Goal: Transaction & Acquisition: Purchase product/service

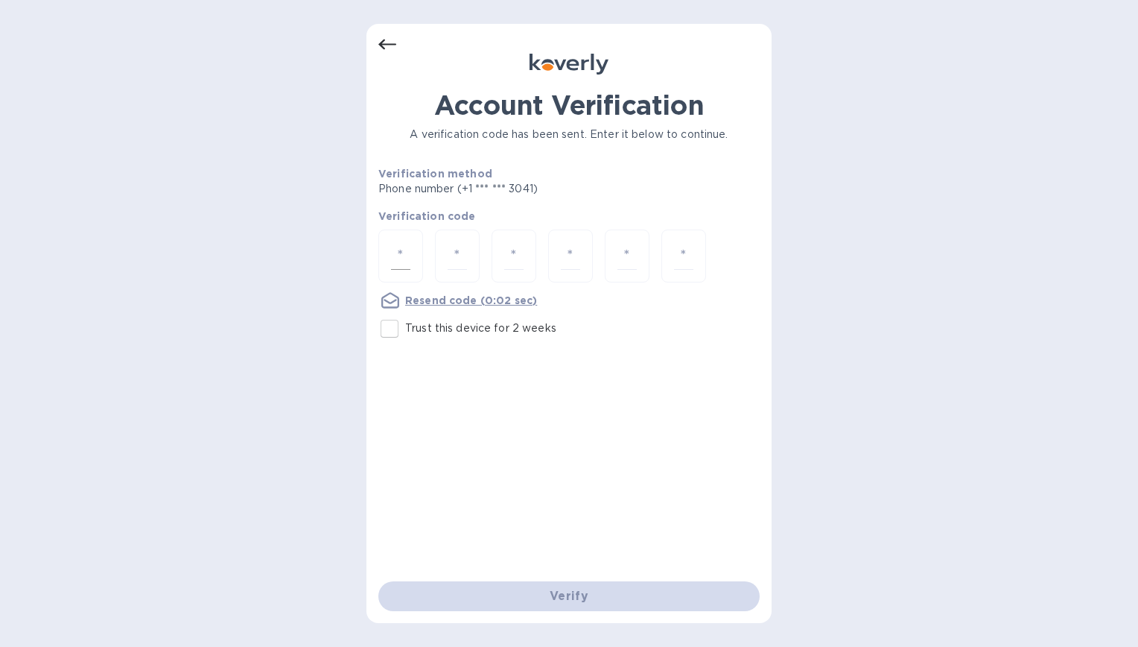
click at [410, 259] on div at bounding box center [400, 255] width 45 height 53
type input "7"
type input "8"
type input "4"
type input "3"
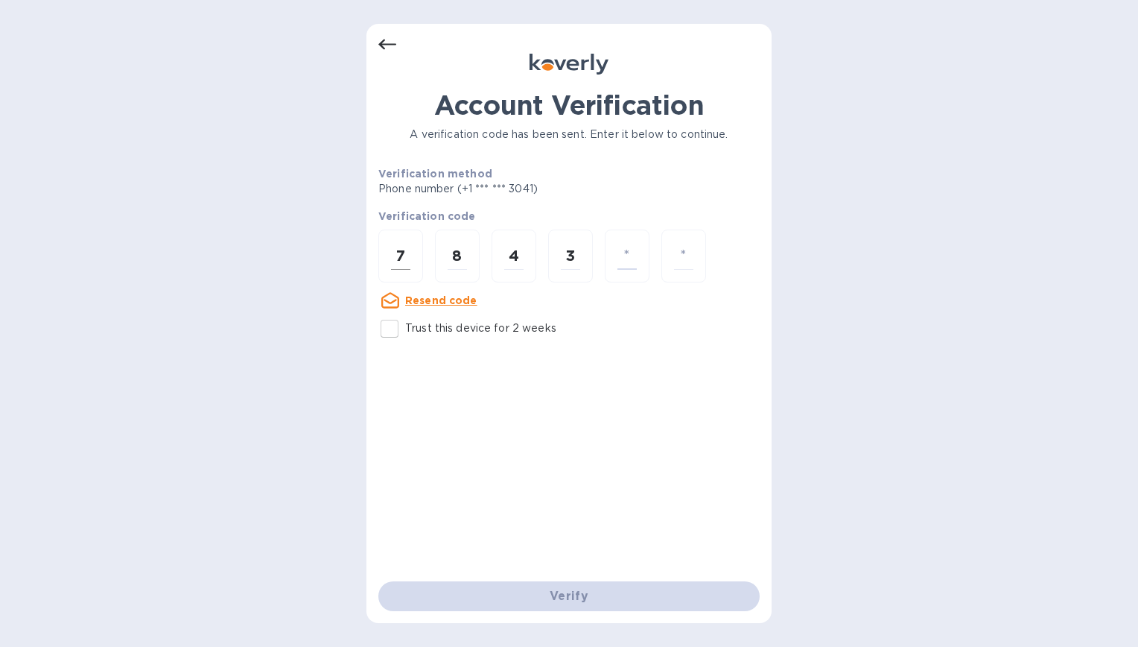
type input "1"
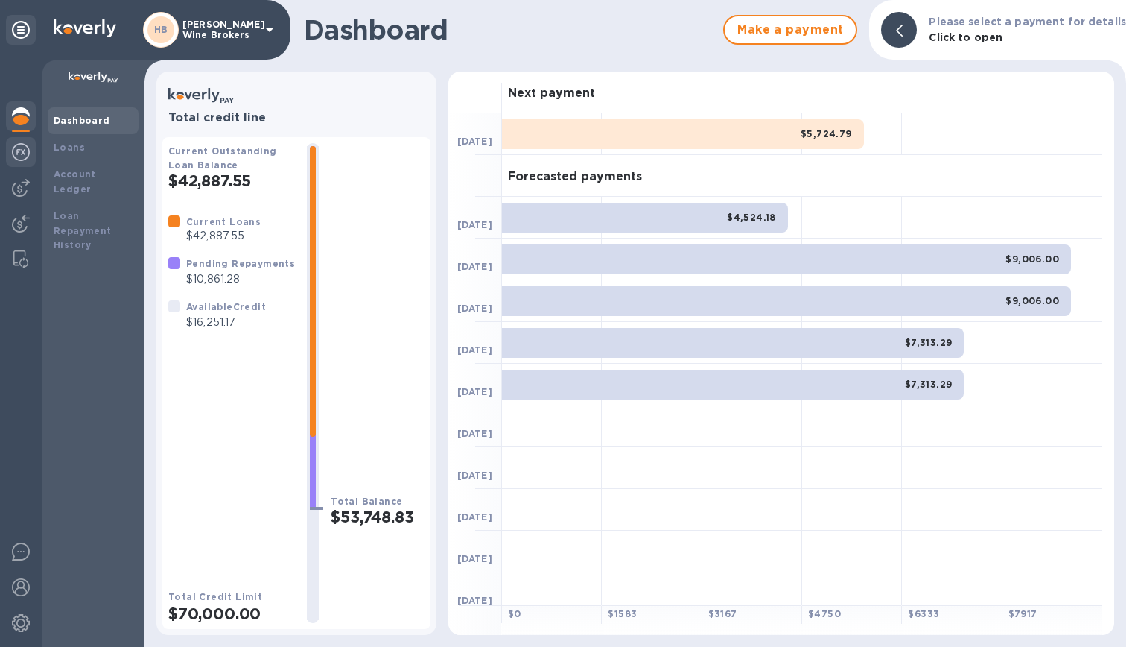
click at [23, 150] on img at bounding box center [21, 152] width 18 height 18
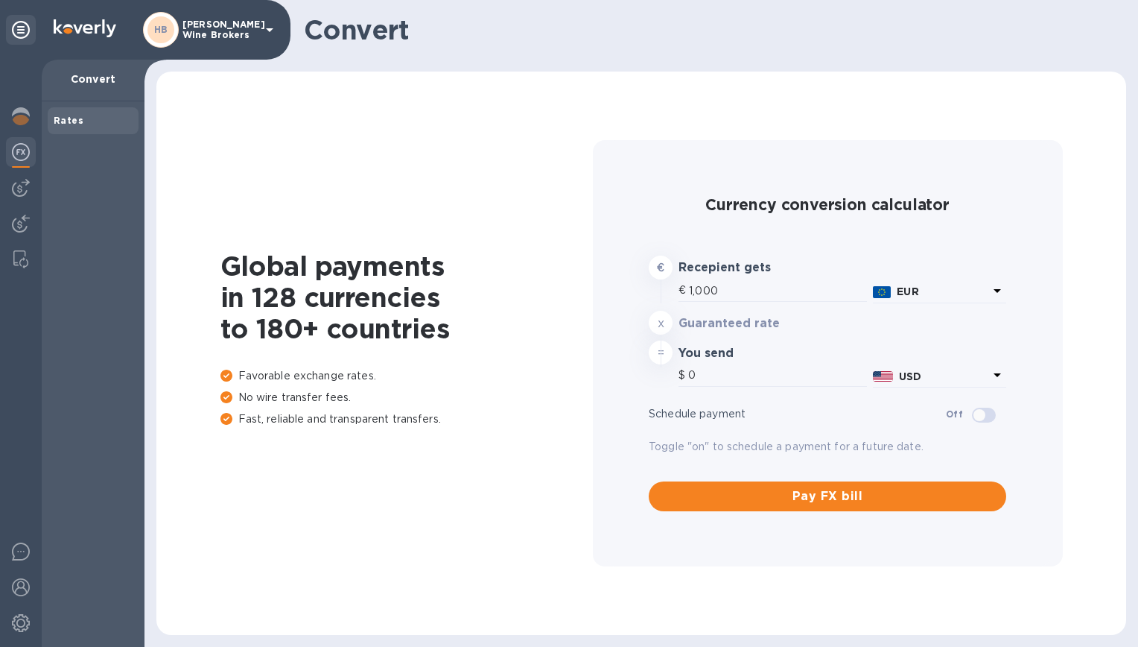
type input "1,176.7"
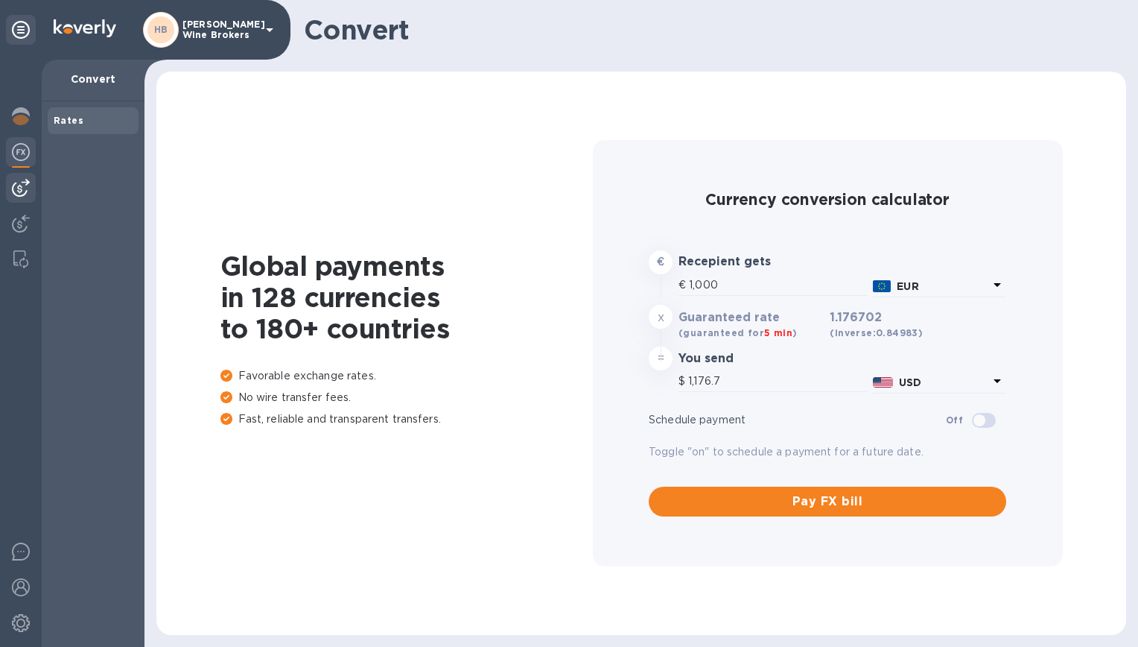
click at [19, 181] on img at bounding box center [21, 188] width 18 height 18
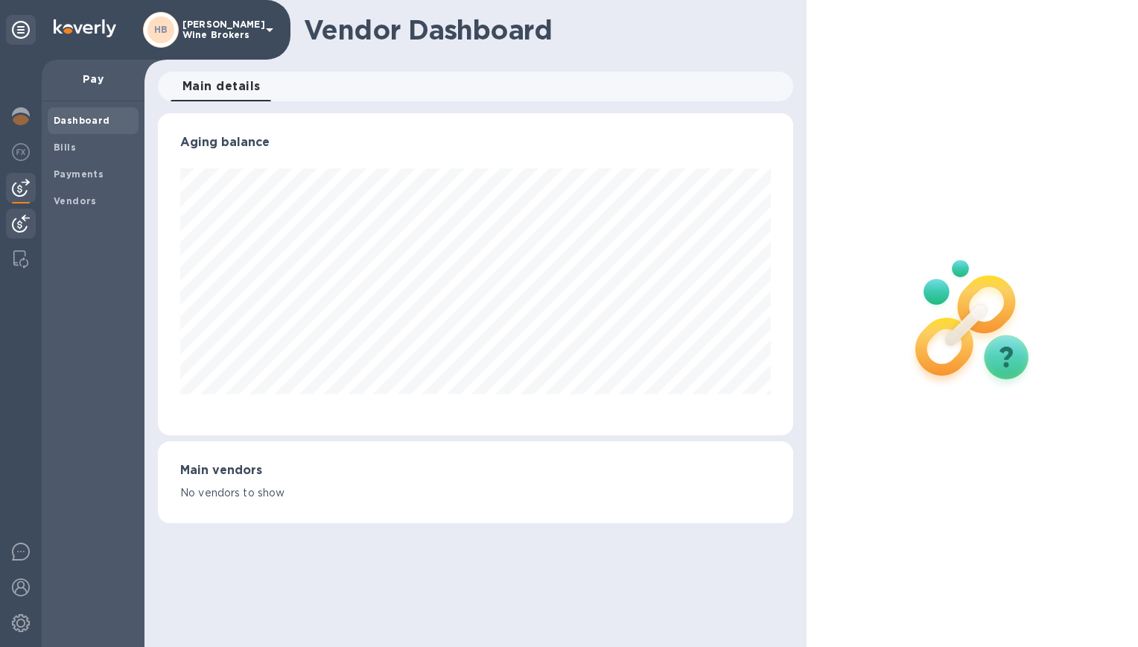
scroll to position [322, 636]
click at [16, 221] on img at bounding box center [21, 224] width 18 height 18
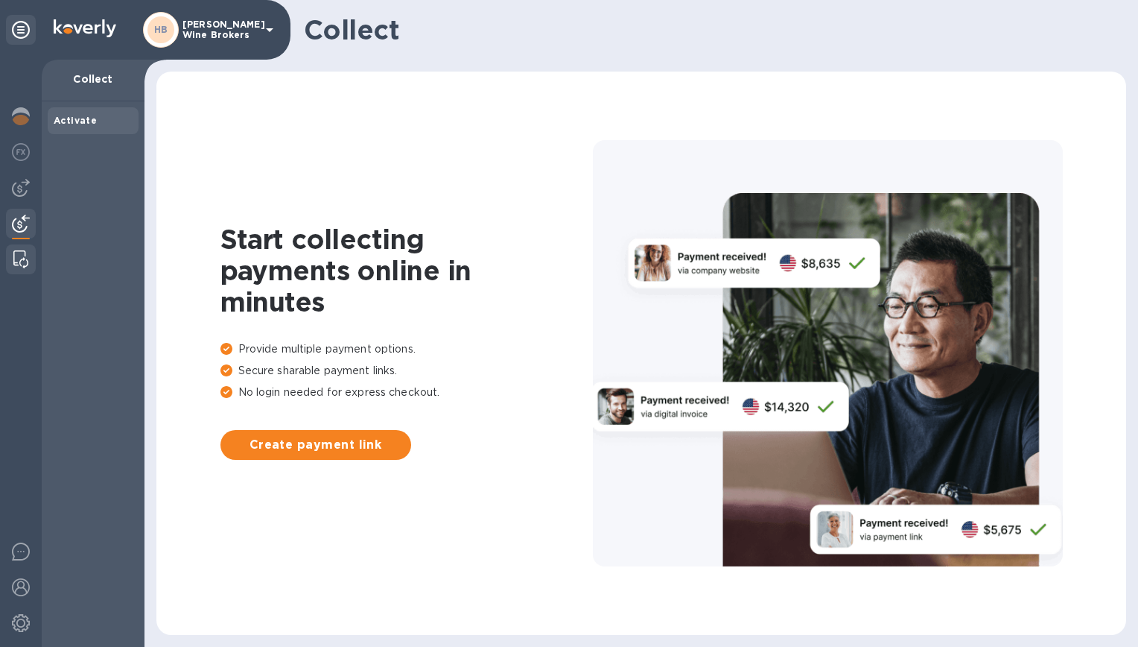
click at [16, 256] on img at bounding box center [20, 259] width 15 height 18
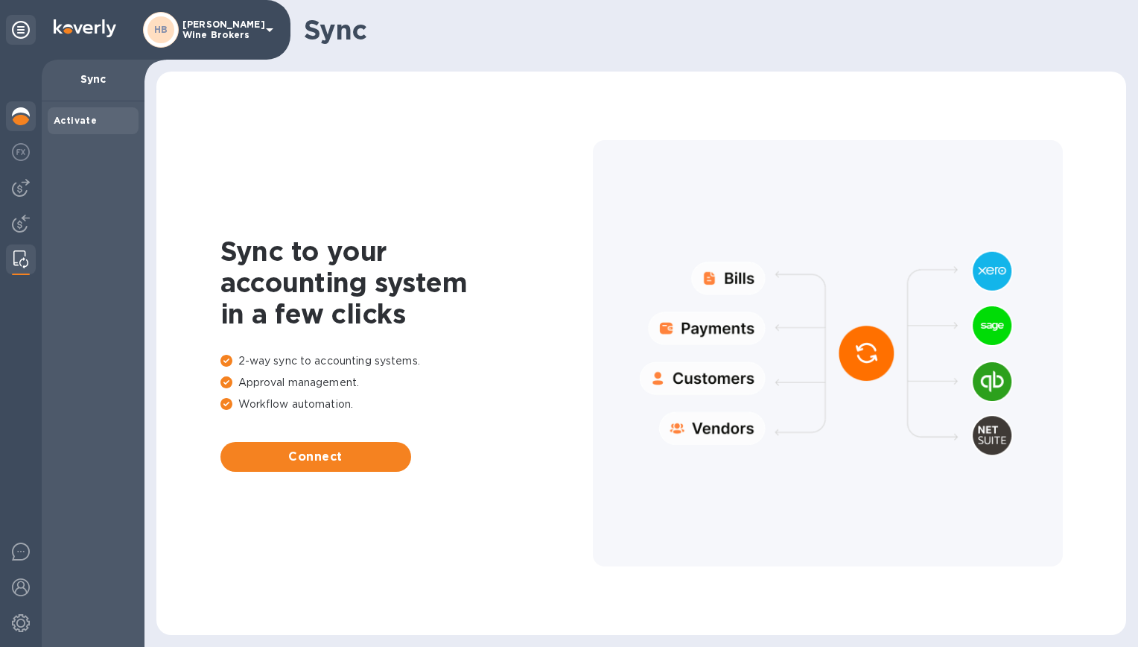
click at [27, 121] on img at bounding box center [21, 116] width 18 height 18
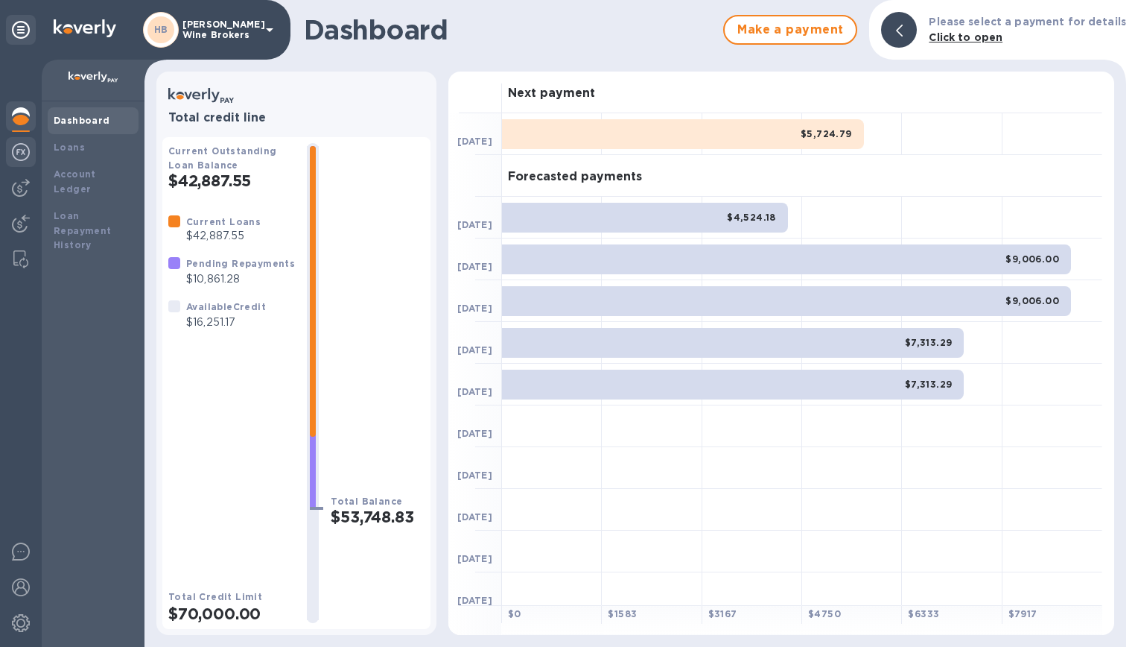
click at [28, 147] on img at bounding box center [21, 152] width 18 height 18
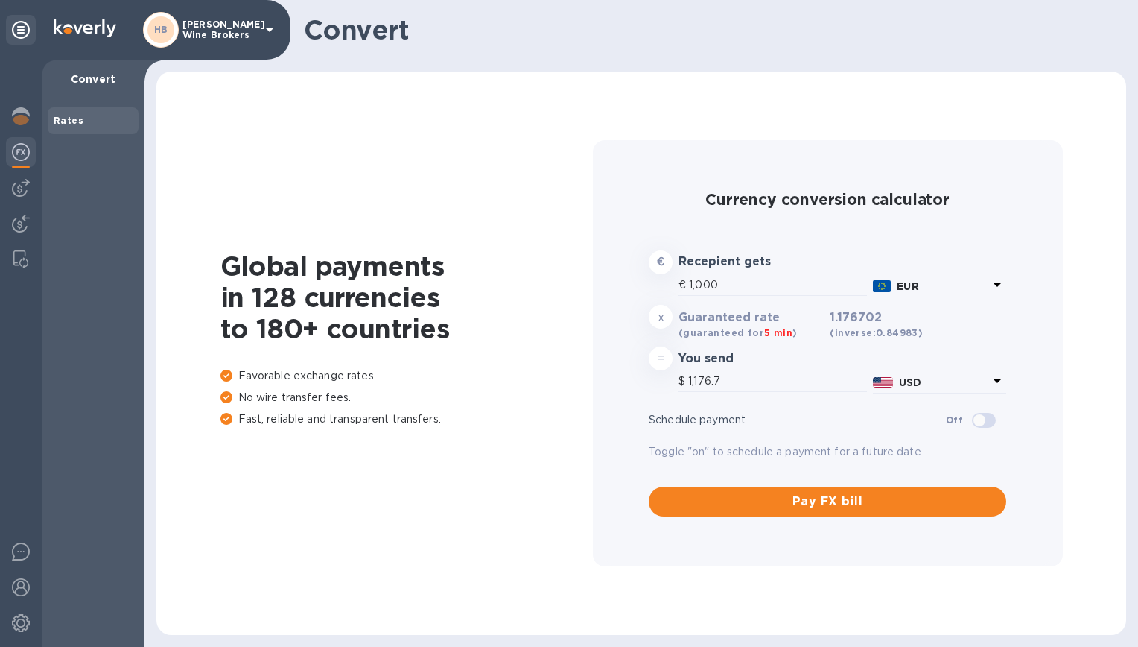
type input "1,176.7"
click at [20, 182] on img at bounding box center [21, 188] width 18 height 18
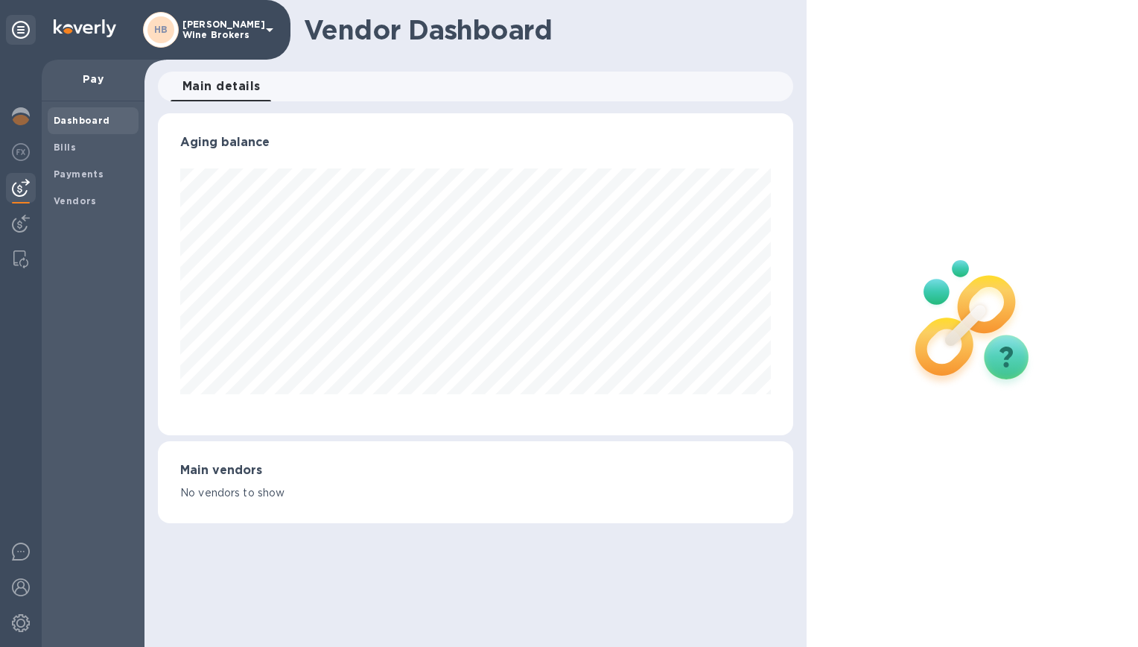
scroll to position [744496, 744188]
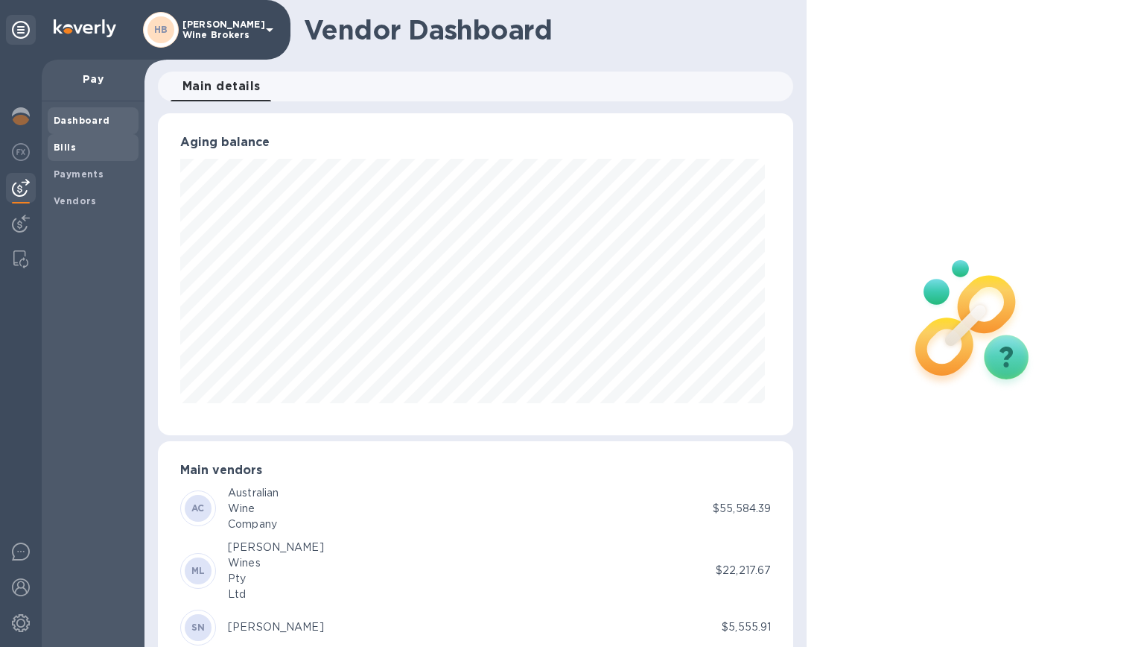
click at [69, 145] on b "Bills" at bounding box center [65, 147] width 22 height 11
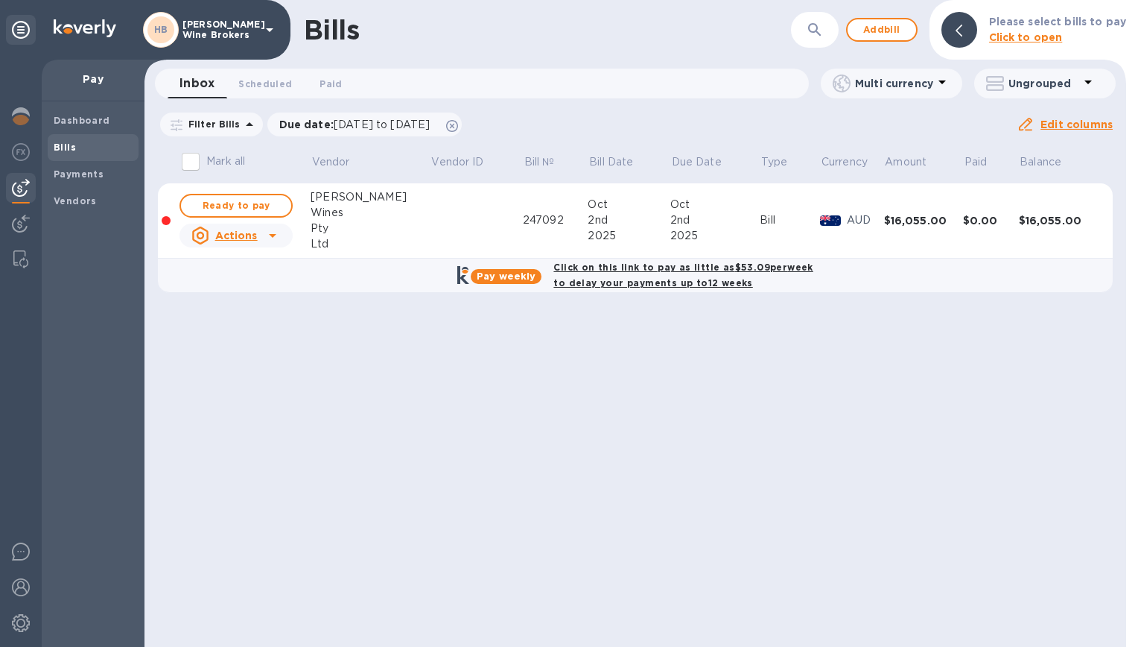
click at [662, 279] on b "Click on this link to pay as little as $53.09 per week to delay your payments u…" at bounding box center [682, 274] width 259 height 27
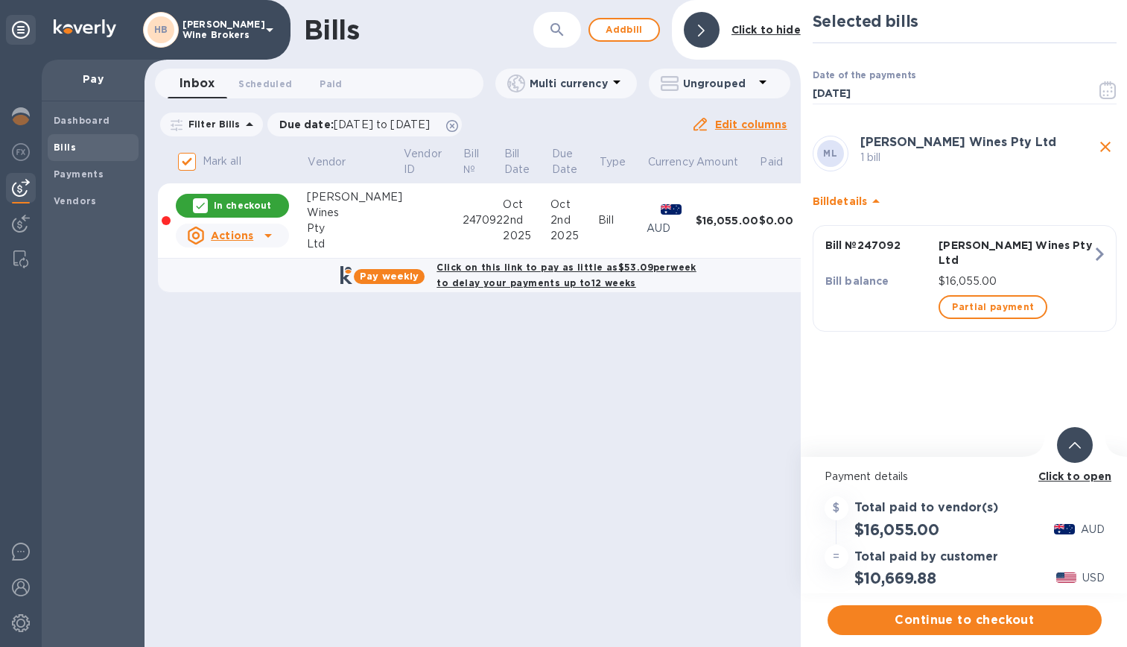
click at [498, 281] on b "Click on this link to pay as little as $53.09 per week to delay your payments u…" at bounding box center [565, 274] width 259 height 27
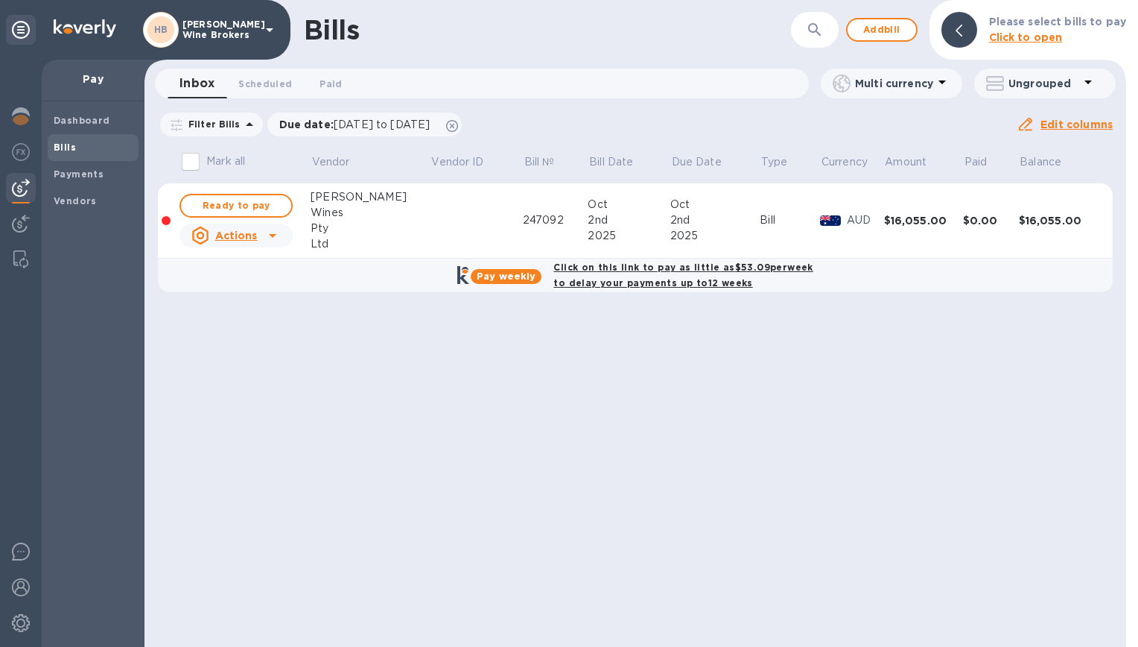
checkbox input "true"
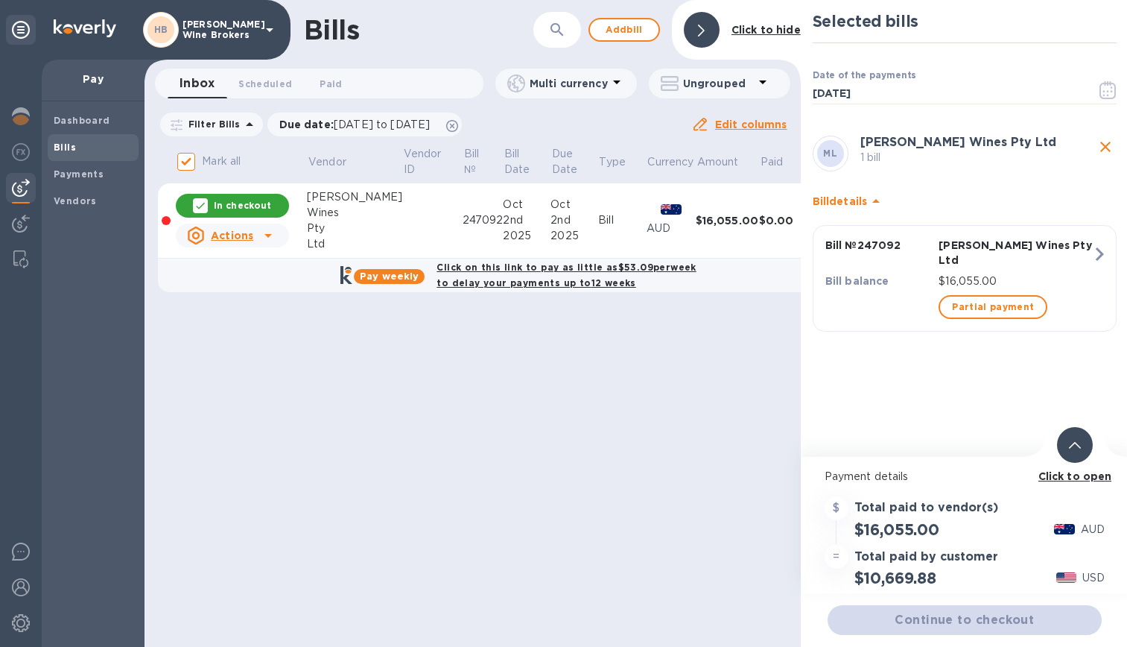
click at [985, 623] on div "Continue to checkout" at bounding box center [965, 620] width 280 height 36
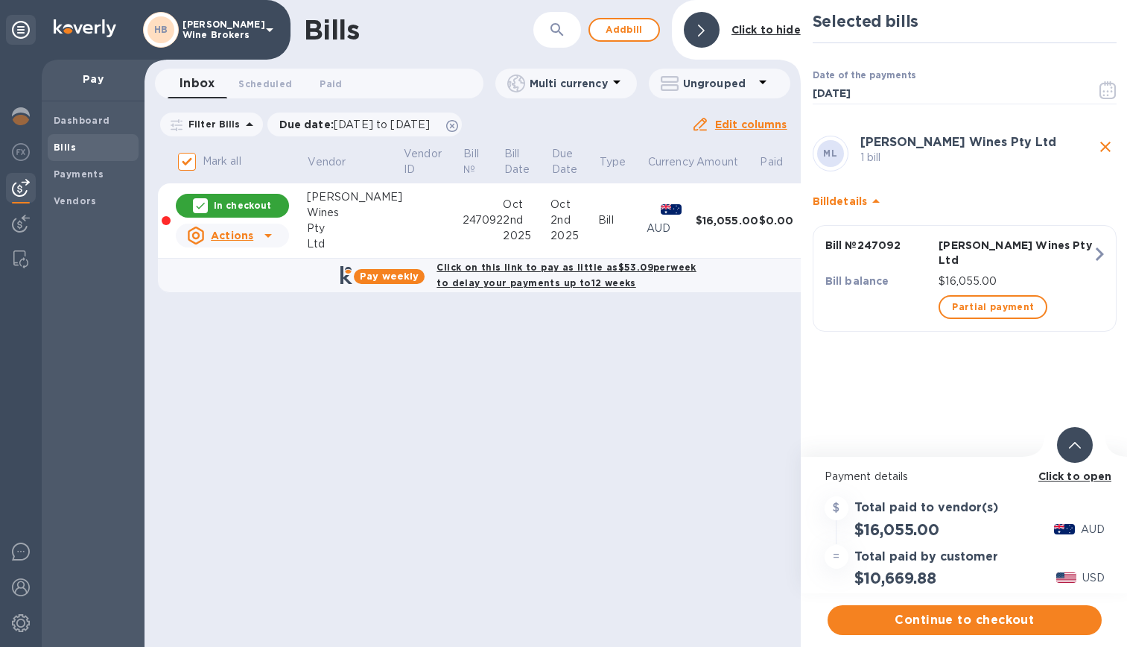
click at [985, 623] on span "Continue to checkout" at bounding box center [964, 620] width 250 height 18
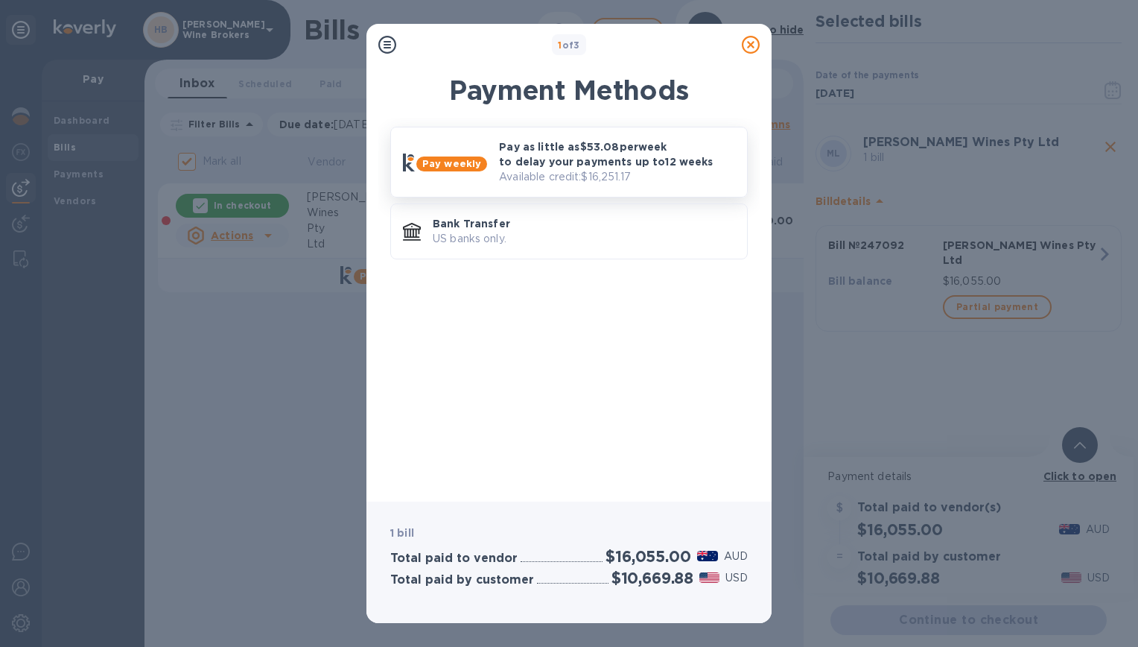
click at [601, 162] on p "Pay as little as $53.08 per week to delay your payments up to 12 weeks" at bounding box center [617, 154] width 236 height 30
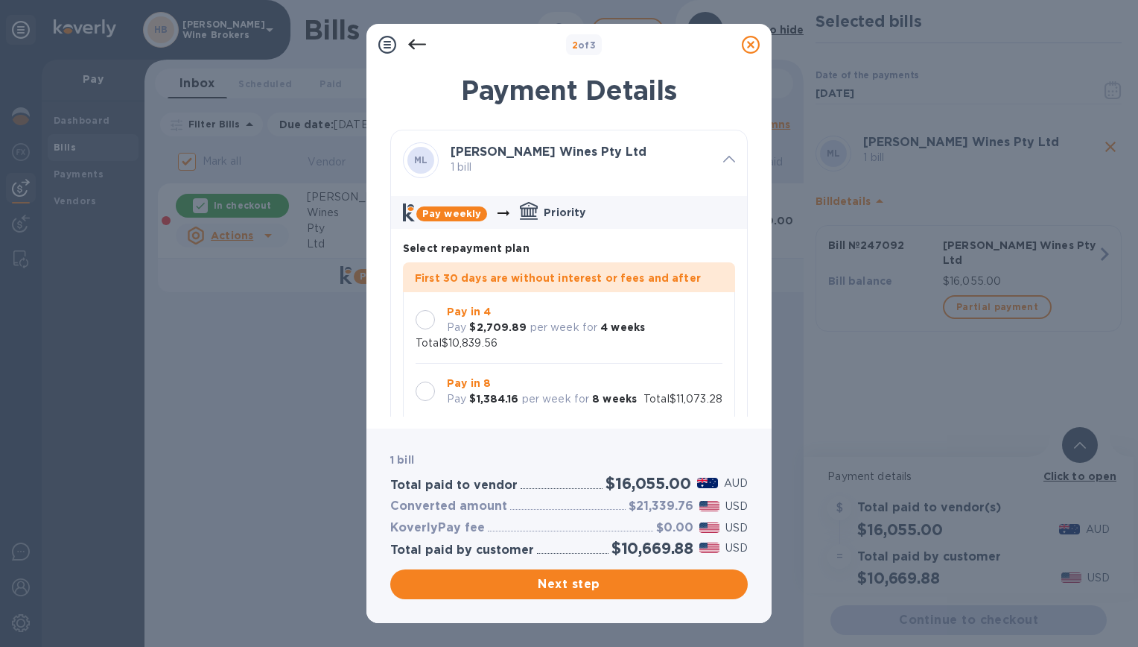
scroll to position [43, 0]
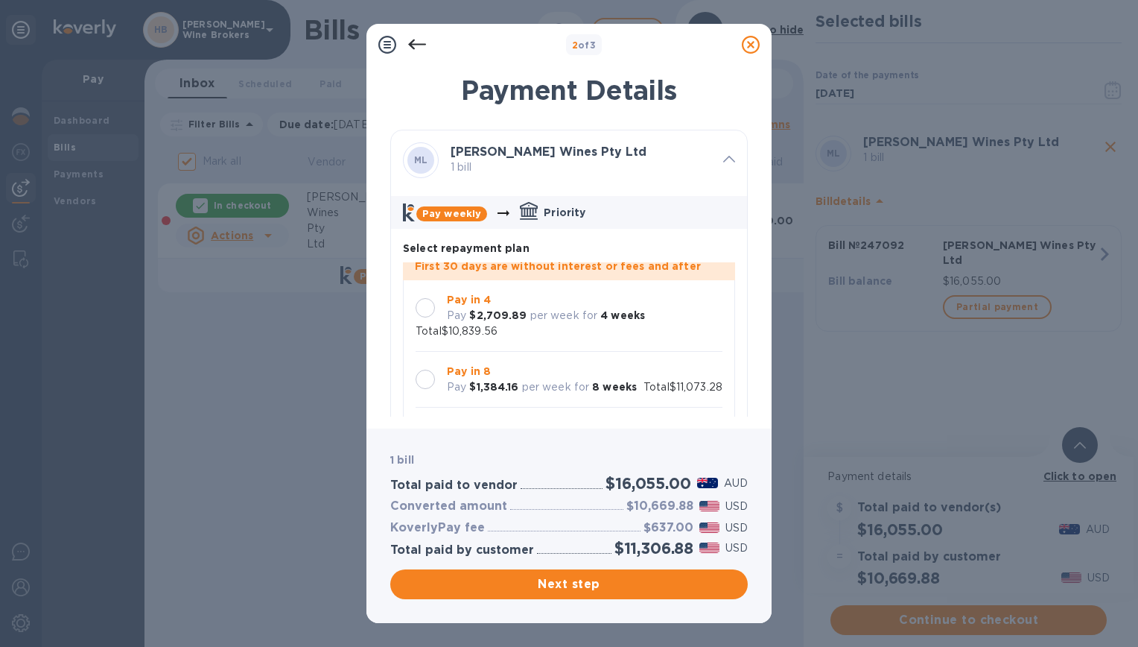
click at [429, 298] on div at bounding box center [425, 307] width 19 height 19
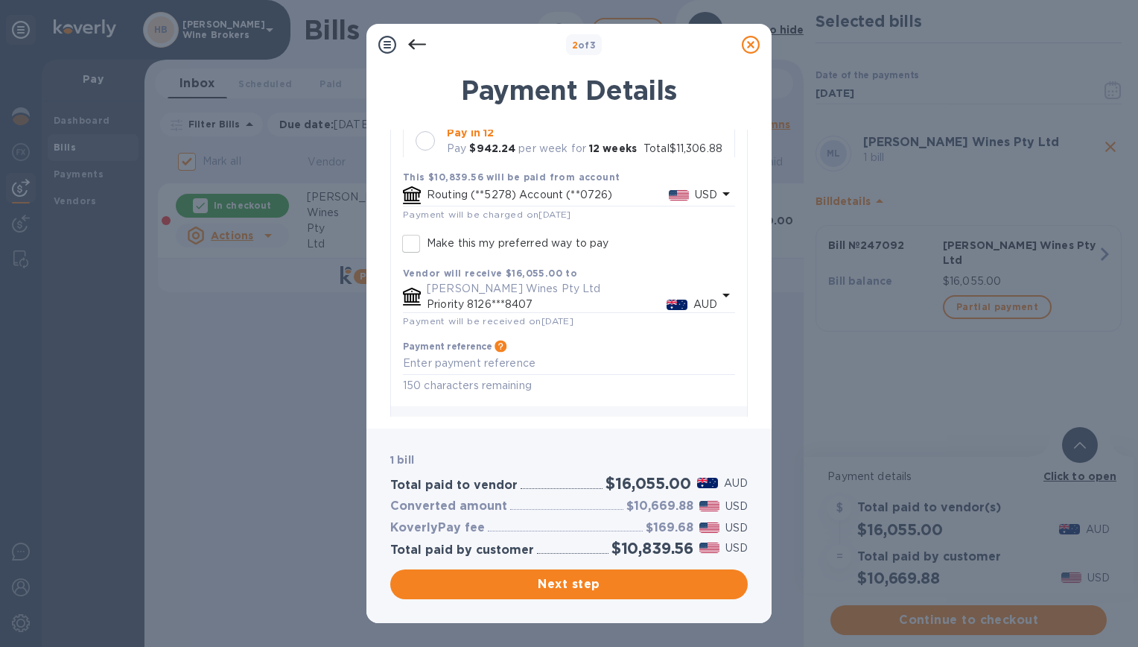
scroll to position [339, 0]
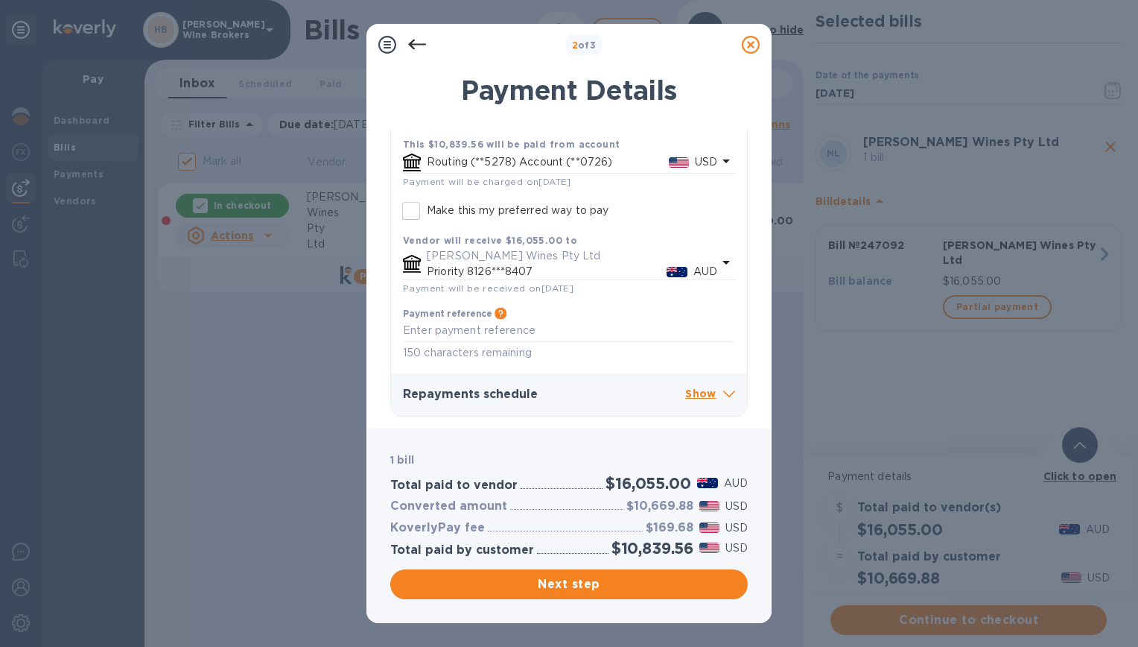
drag, startPoint x: 675, startPoint y: 381, endPoint x: 685, endPoint y: 391, distance: 14.2
click at [677, 384] on div "Repayments schedule Show" at bounding box center [569, 394] width 356 height 42
click at [695, 396] on p "Show" at bounding box center [710, 394] width 50 height 19
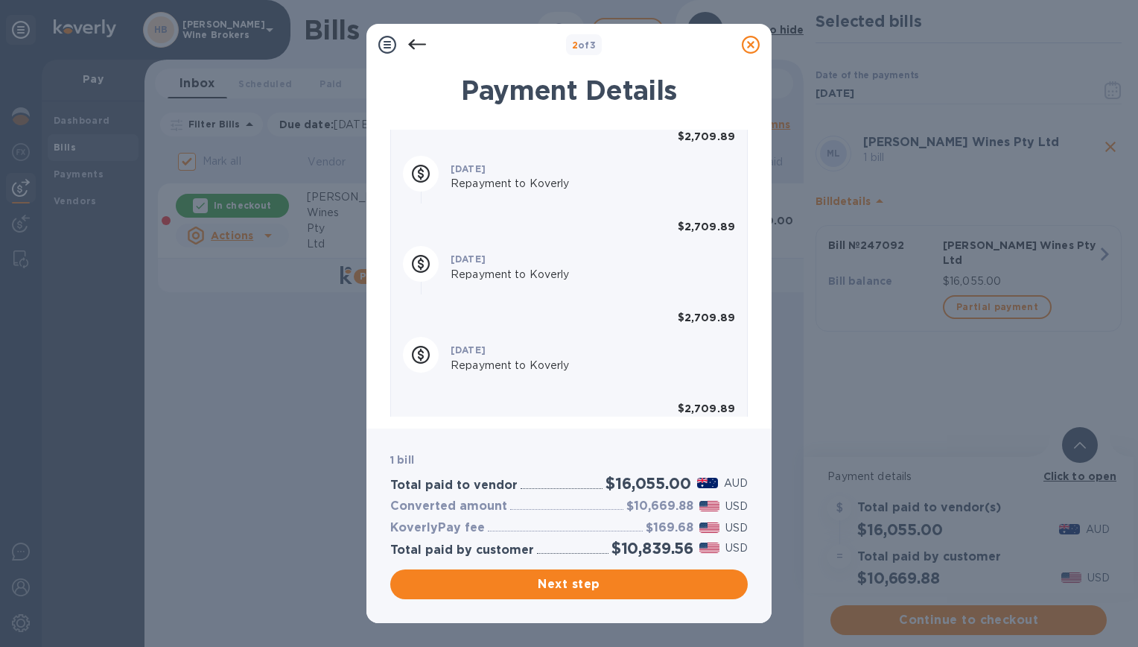
scroll to position [841, 0]
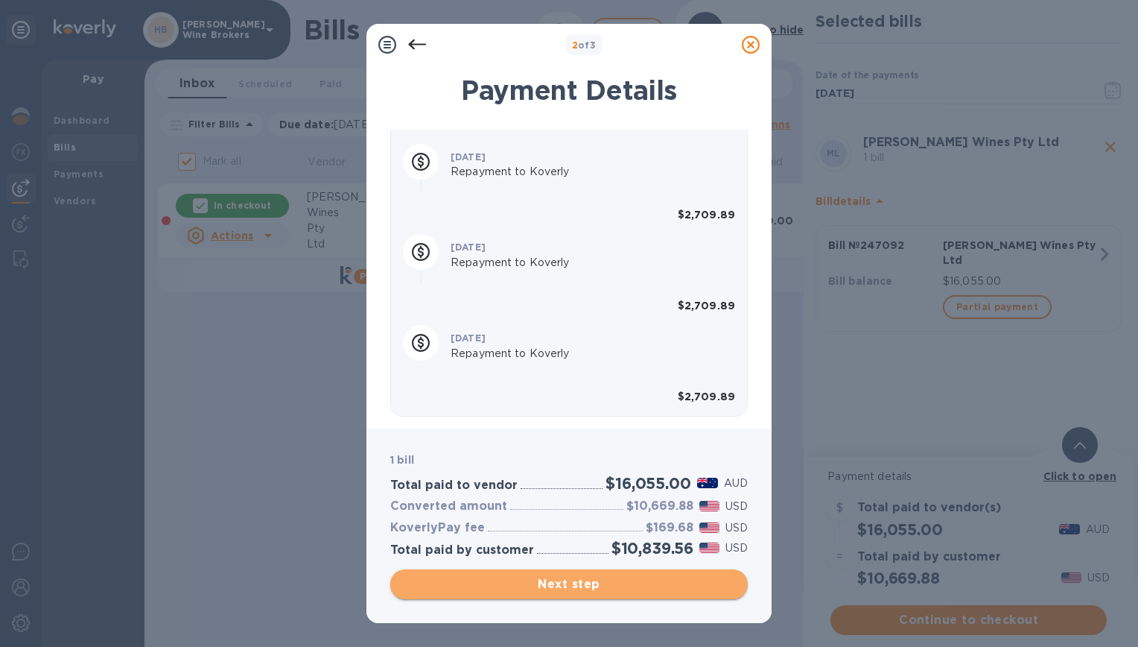
click at [576, 579] on span "Next step" at bounding box center [569, 584] width 334 height 18
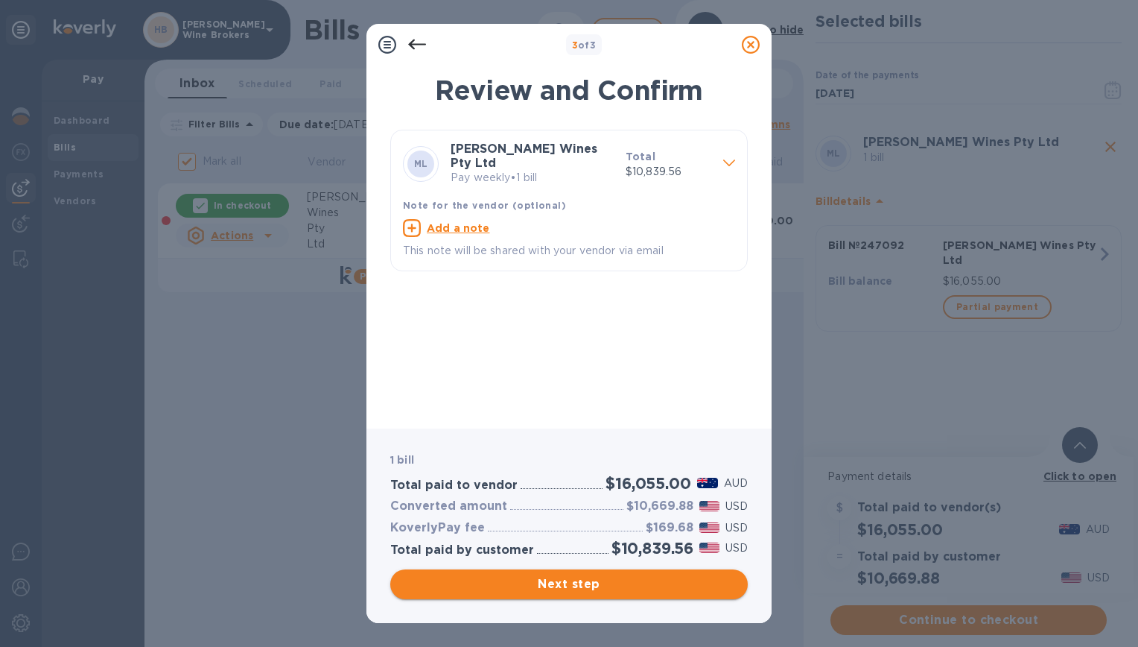
click at [576, 579] on span "Next step" at bounding box center [569, 584] width 334 height 18
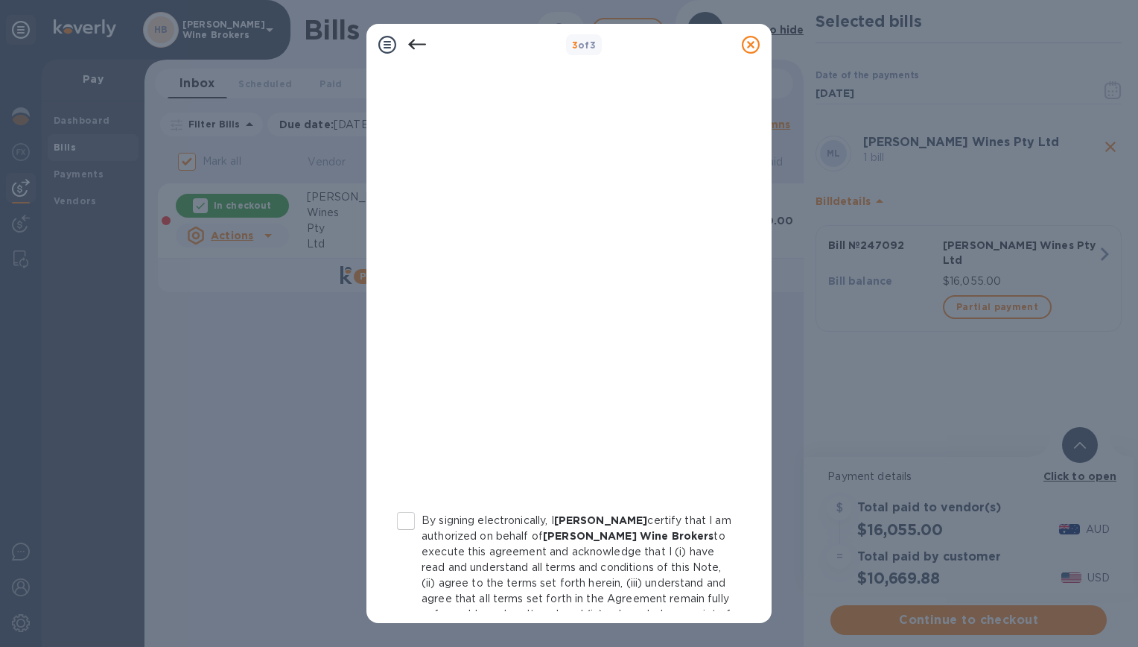
scroll to position [186, 0]
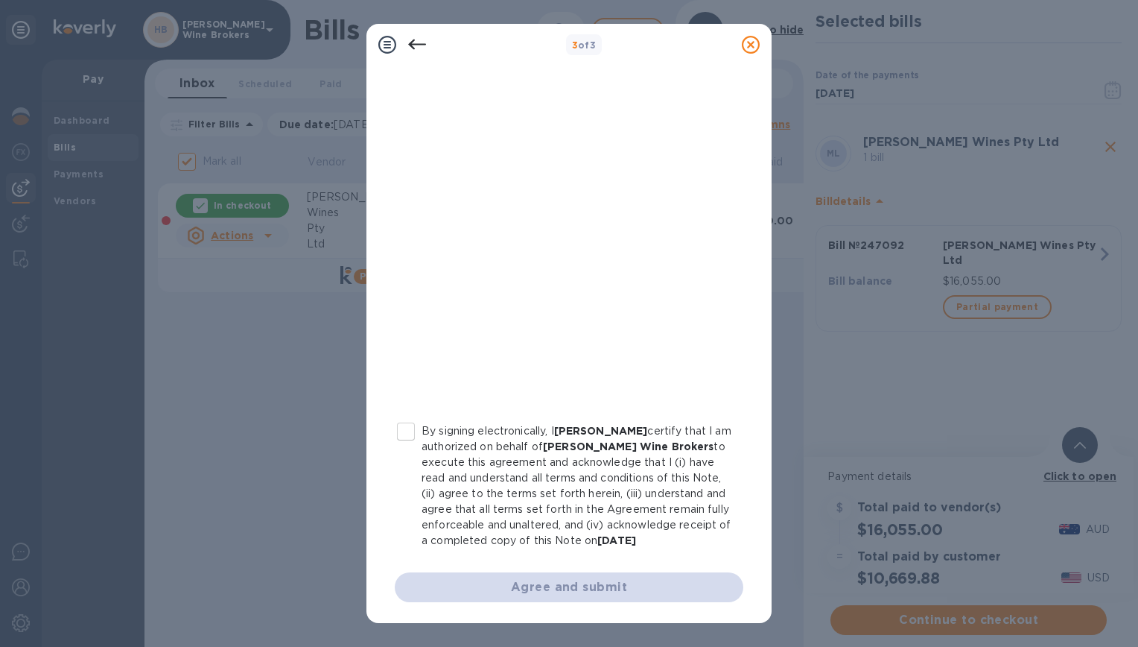
click at [413, 431] on input "By signing electronically, I [PERSON_NAME] certify that I am authorized on beha…" at bounding box center [405, 431] width 31 height 31
checkbox input "true"
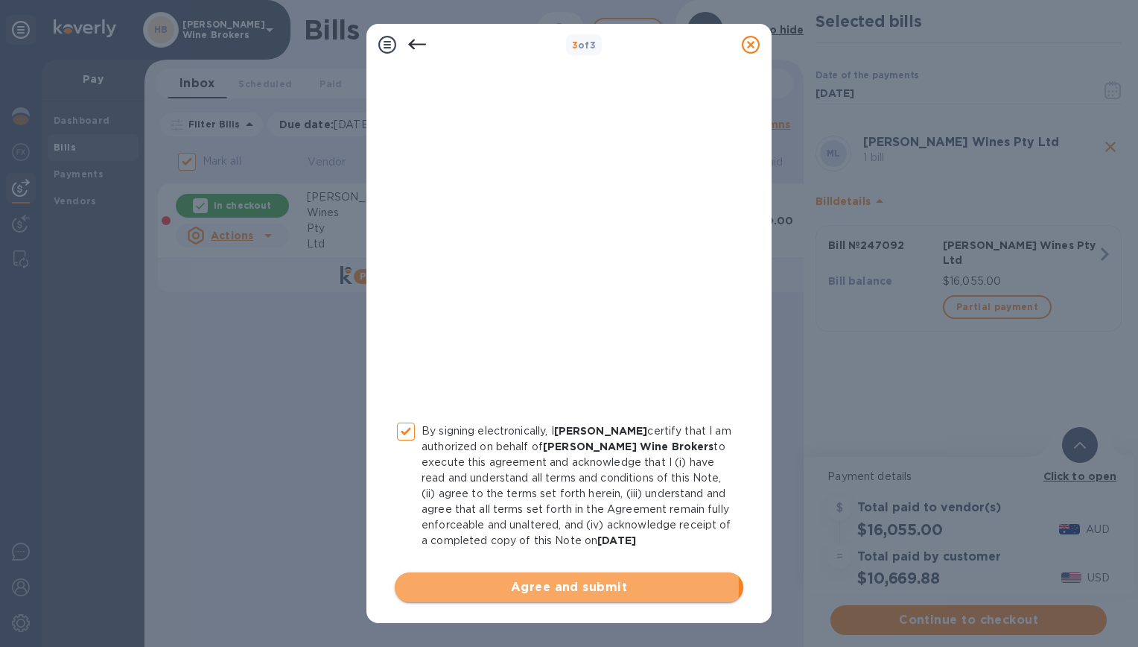
click at [562, 586] on span "Agree and submit" at bounding box center [569, 587] width 325 height 18
